Goal: Information Seeking & Learning: Learn about a topic

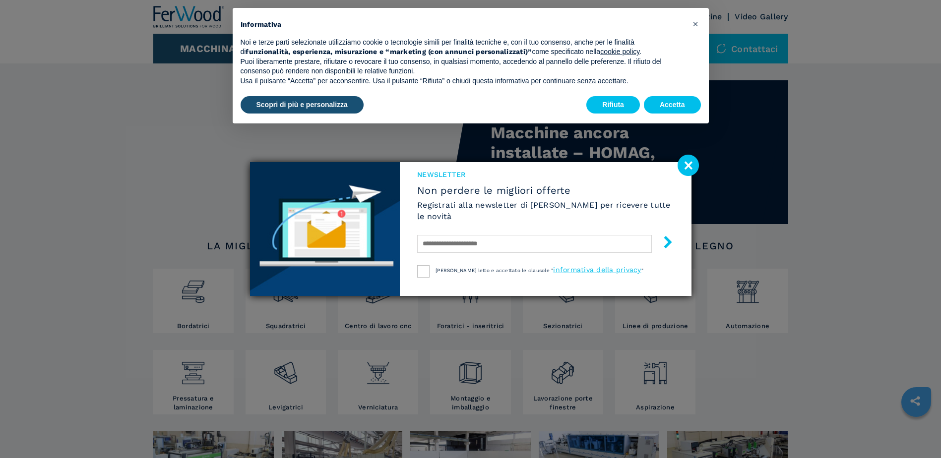
click at [683, 161] on image at bounding box center [688, 165] width 21 height 21
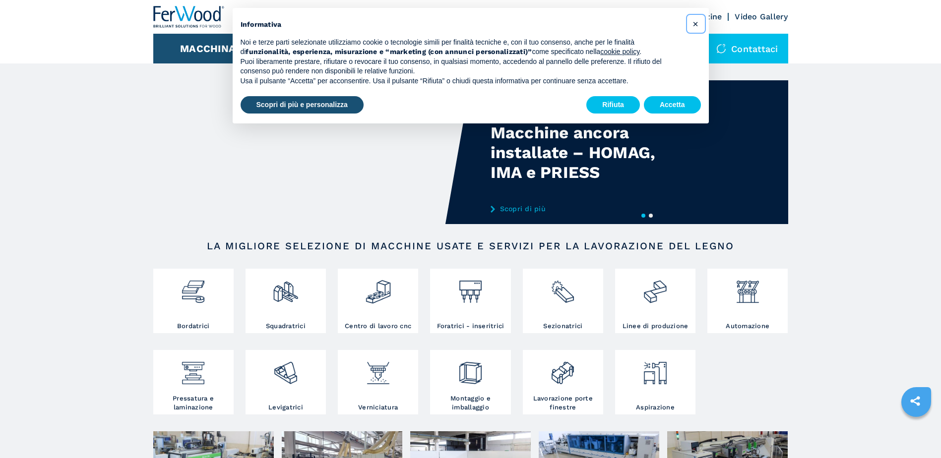
click at [693, 21] on span "×" at bounding box center [696, 24] width 6 height 12
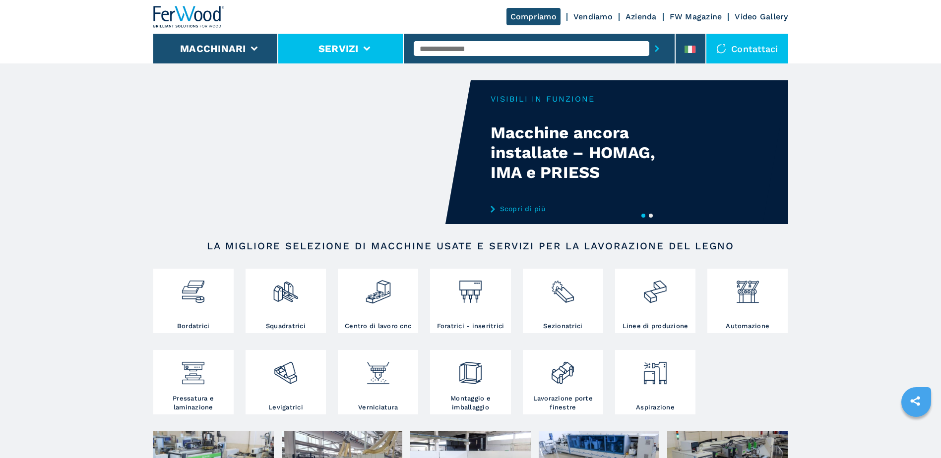
click at [346, 54] on button "Servizi" at bounding box center [339, 49] width 40 height 12
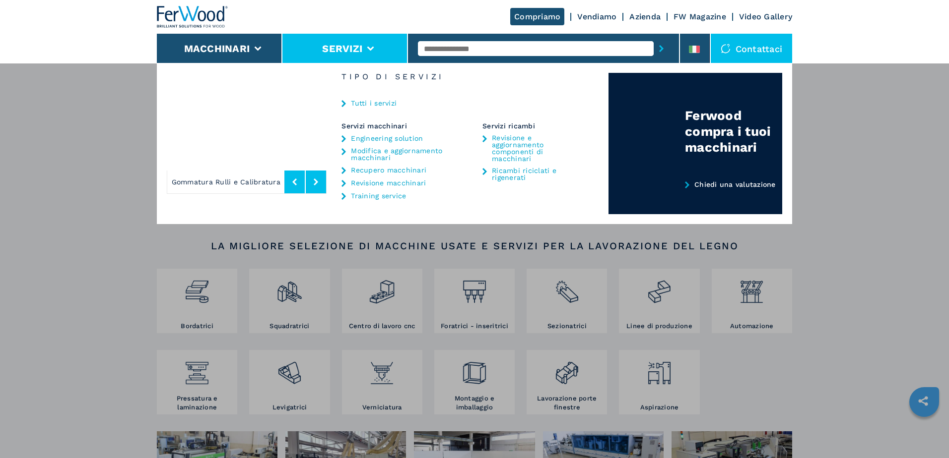
click at [346, 54] on button "Servizi" at bounding box center [342, 49] width 40 height 12
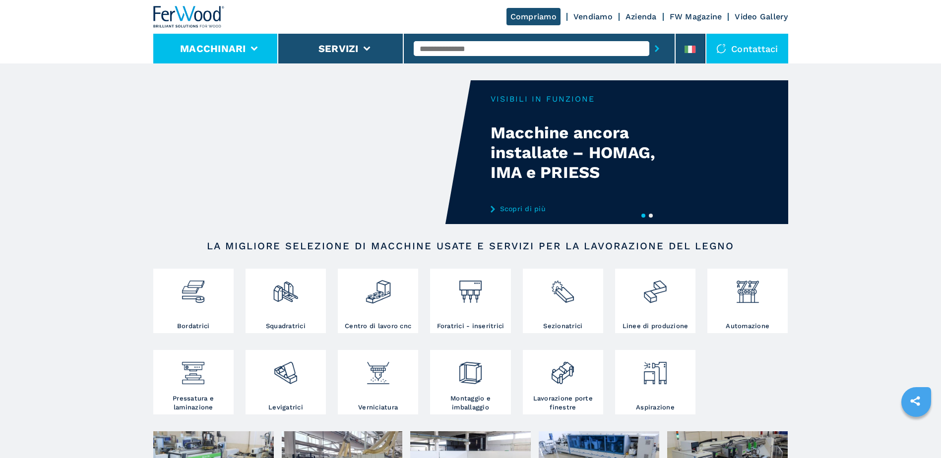
click at [245, 55] on li "Macchinari" at bounding box center [216, 49] width 126 height 30
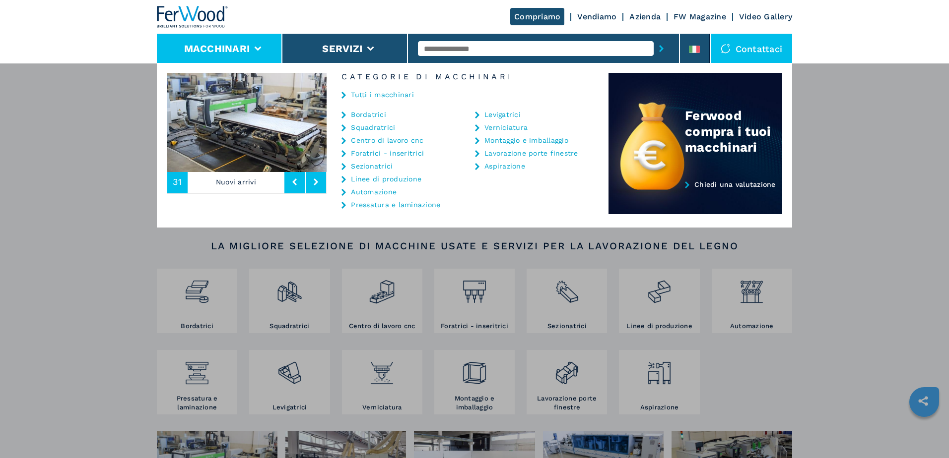
click at [377, 138] on link "Centro di lavoro cnc" at bounding box center [387, 140] width 72 height 7
click at [385, 138] on link "Centro di lavoro cnc" at bounding box center [387, 140] width 72 height 7
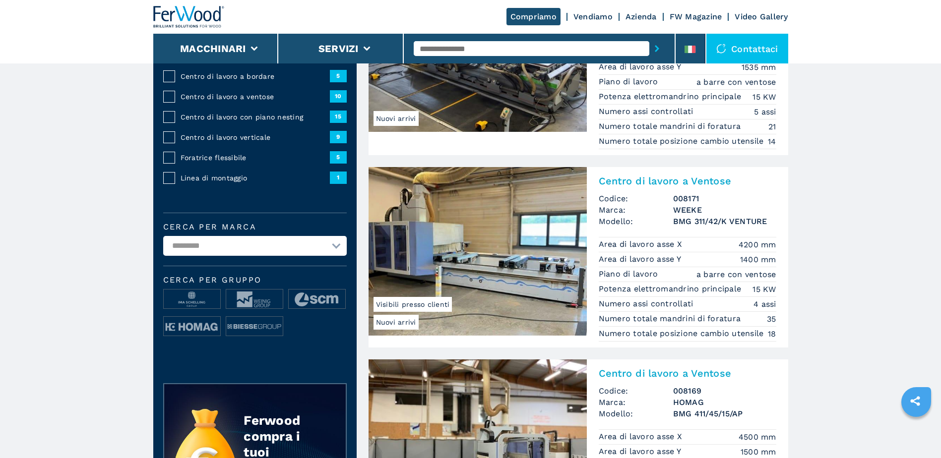
scroll to position [169, 0]
click at [202, 300] on img at bounding box center [192, 299] width 57 height 20
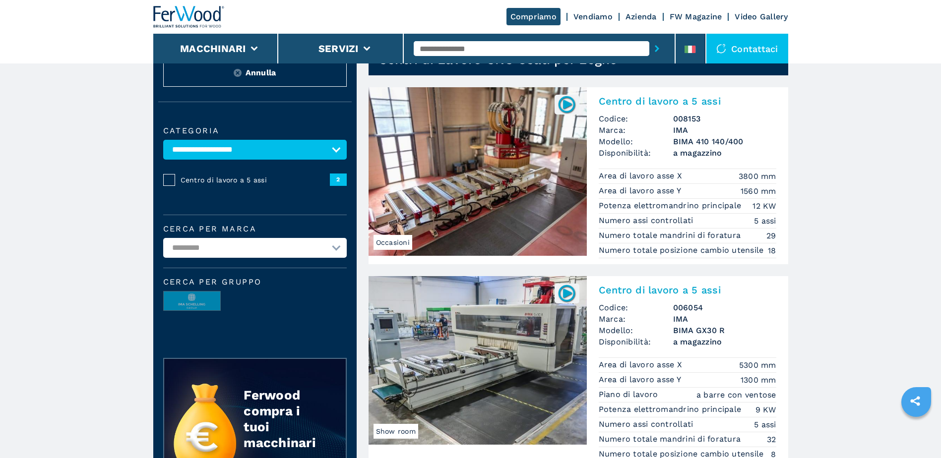
scroll to position [44, 0]
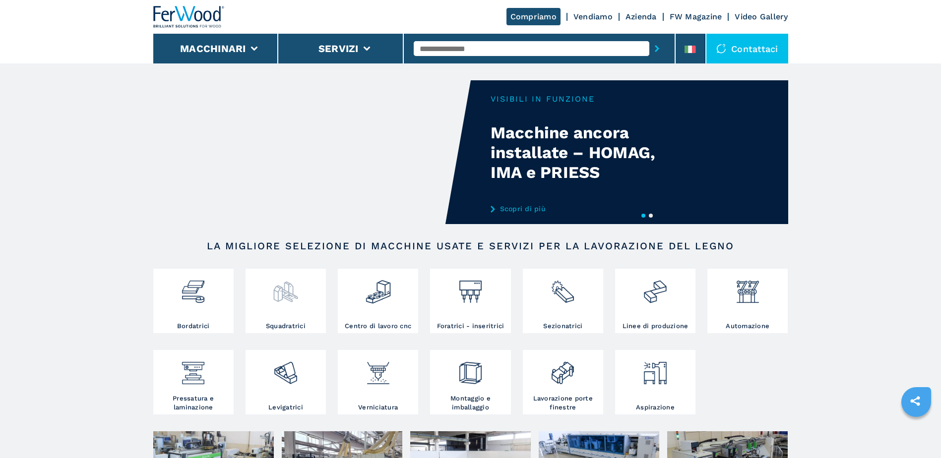
click at [290, 287] on img at bounding box center [285, 288] width 26 height 34
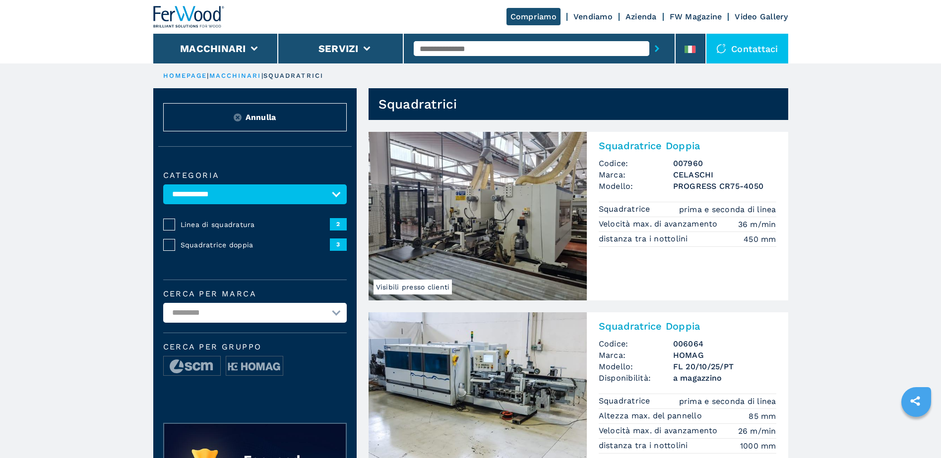
click at [244, 74] on link "macchinari" at bounding box center [235, 75] width 52 height 7
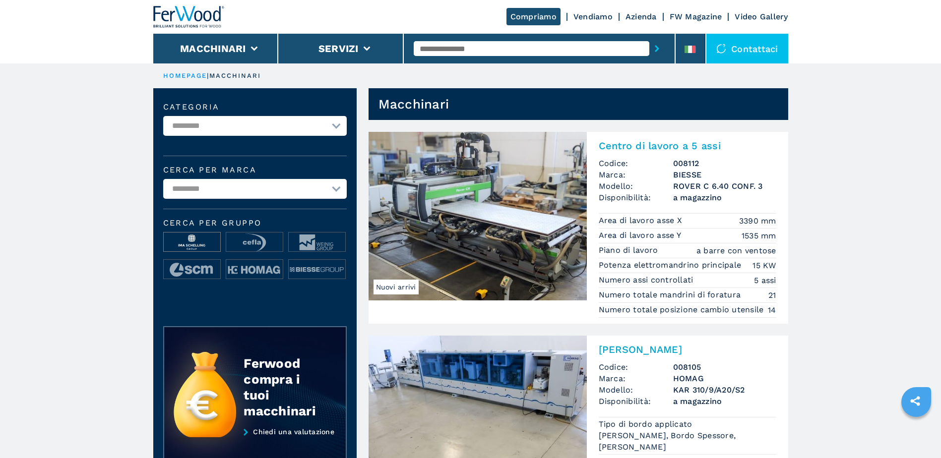
click at [192, 242] on img at bounding box center [192, 243] width 57 height 20
